Goal: Check status

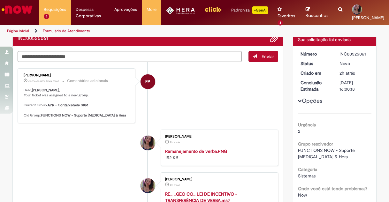
scroll to position [28, 0]
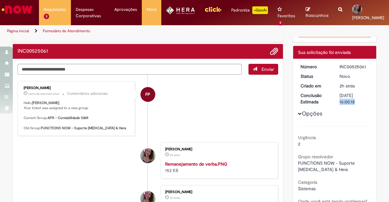
drag, startPoint x: 336, startPoint y: 94, endPoint x: 357, endPoint y: 94, distance: 20.5
click at [357, 94] on dd "[DATE] 16:00:18" at bounding box center [354, 98] width 39 height 13
drag, startPoint x: 48, startPoint y: 87, endPoint x: 39, endPoint y: 88, distance: 8.4
click at [39, 88] on div "[PERSON_NAME]" at bounding box center [77, 88] width 106 height 4
click at [96, 166] on li "Cecilia Lourenco De Oliveira Macedo 2h atrás 2 horas atrás Remanejamento de ver…" at bounding box center [148, 160] width 261 height 36
